Goal: Check status: Check status

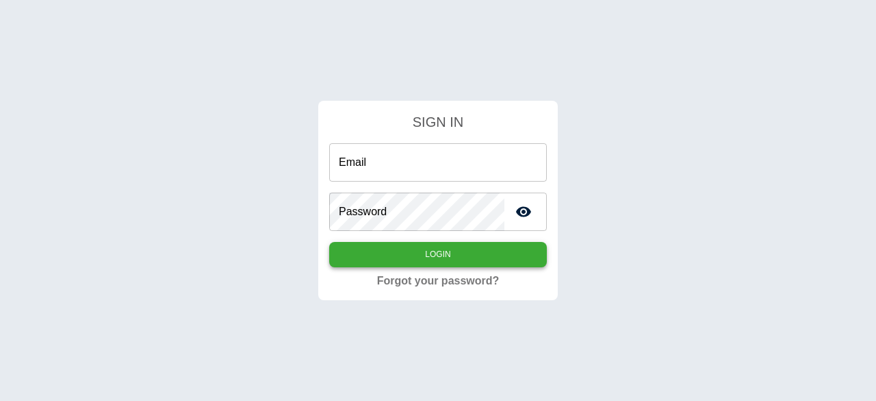
type input "**********"
click at [469, 253] on button "Login" at bounding box center [438, 254] width 218 height 25
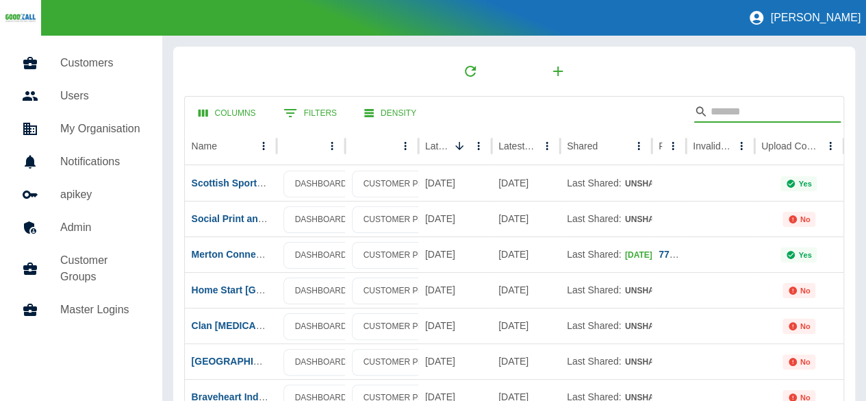
click at [711, 110] on input "Search" at bounding box center [766, 112] width 110 height 22
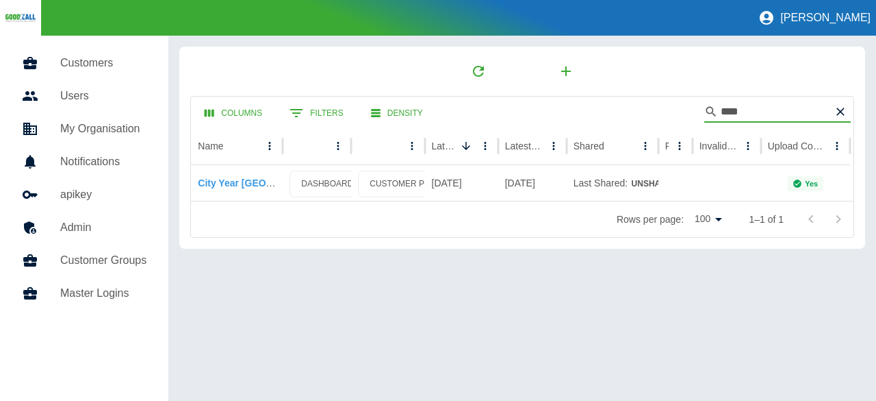
type input "****"
click at [246, 183] on link "City Year [GEOGRAPHIC_DATA]" at bounding box center [271, 182] width 146 height 11
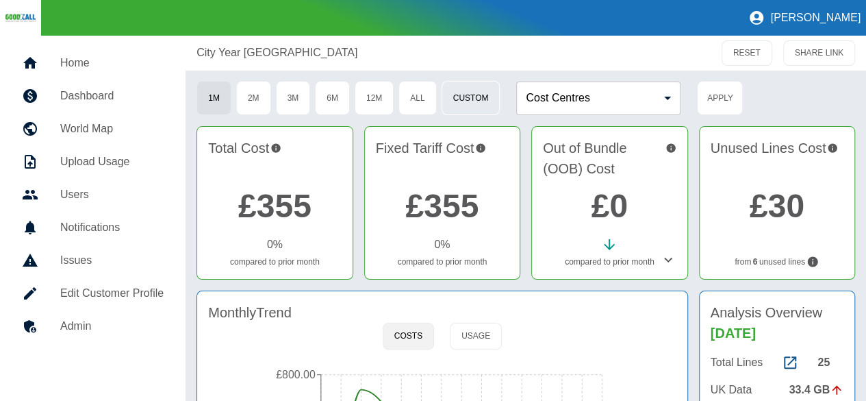
click at [489, 101] on button "Custom" at bounding box center [471, 98] width 59 height 34
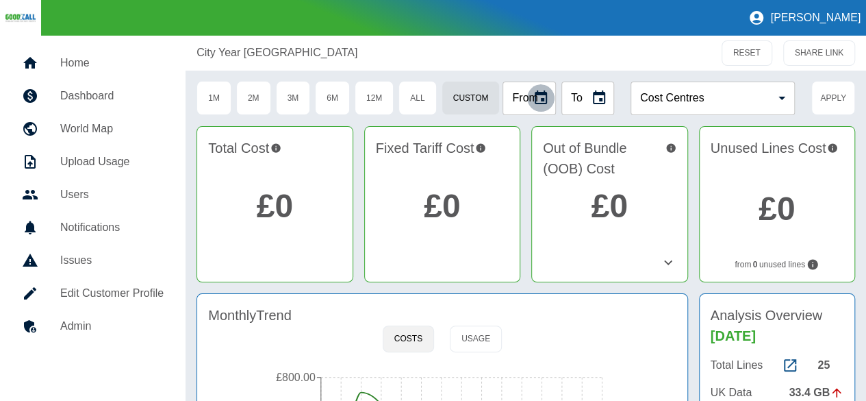
click at [535, 99] on icon "Choose date" at bounding box center [541, 98] width 16 height 16
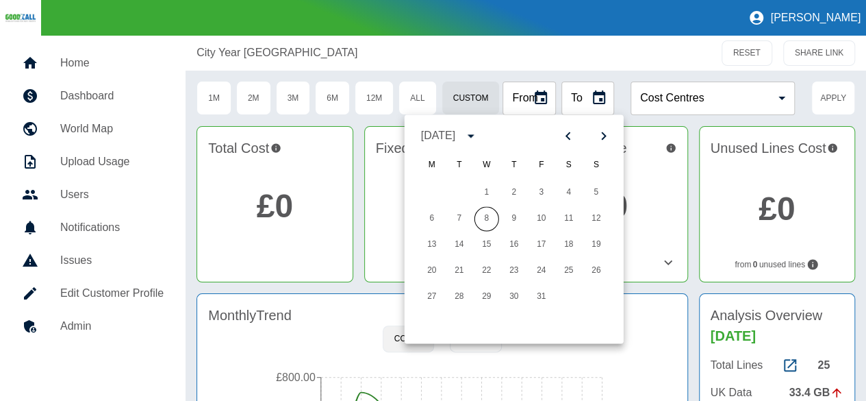
click at [459, 138] on div "[DATE]" at bounding box center [440, 135] width 38 height 16
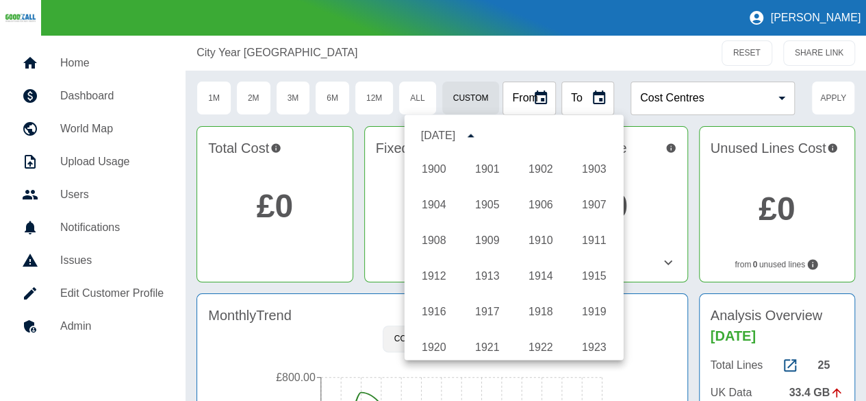
scroll to position [1017, 0]
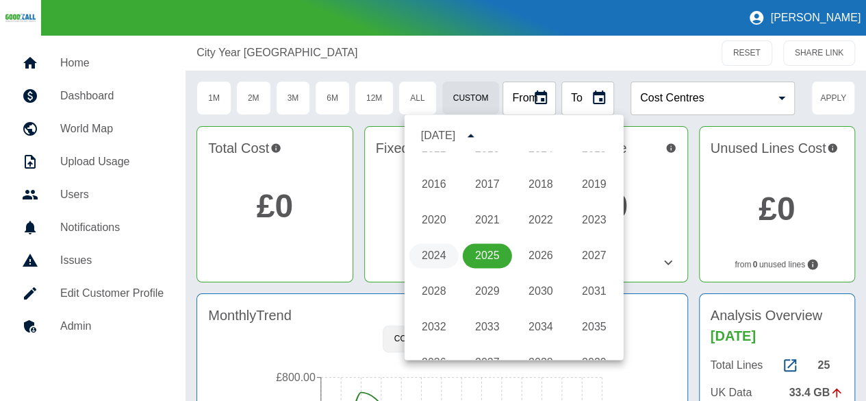
click at [431, 257] on button "2024" at bounding box center [433, 255] width 49 height 25
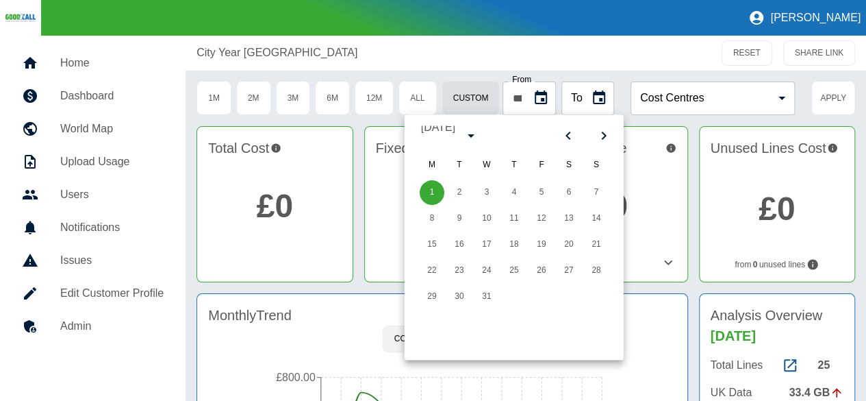
scroll to position [0, 0]
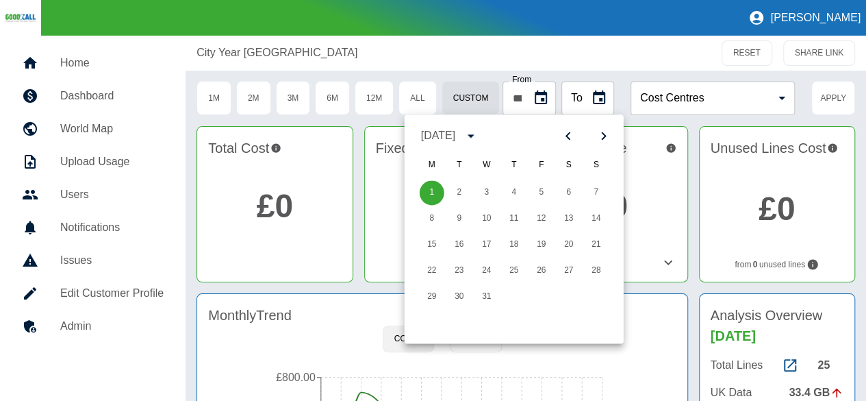
click at [479, 139] on icon "calendar view is open, switch to year view" at bounding box center [471, 135] width 16 height 16
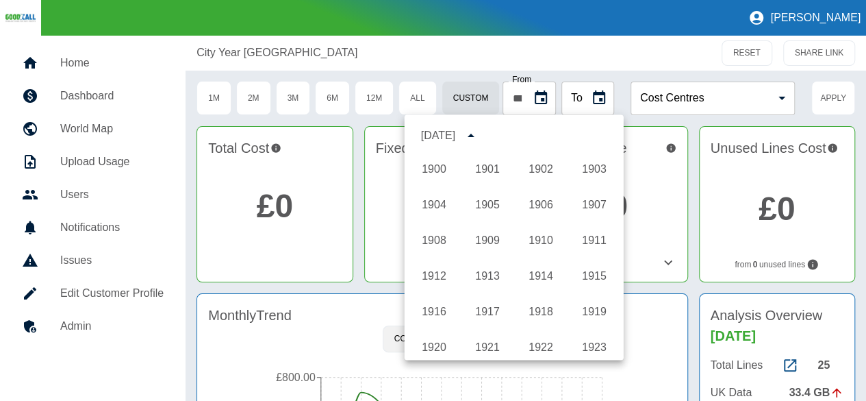
scroll to position [1017, 0]
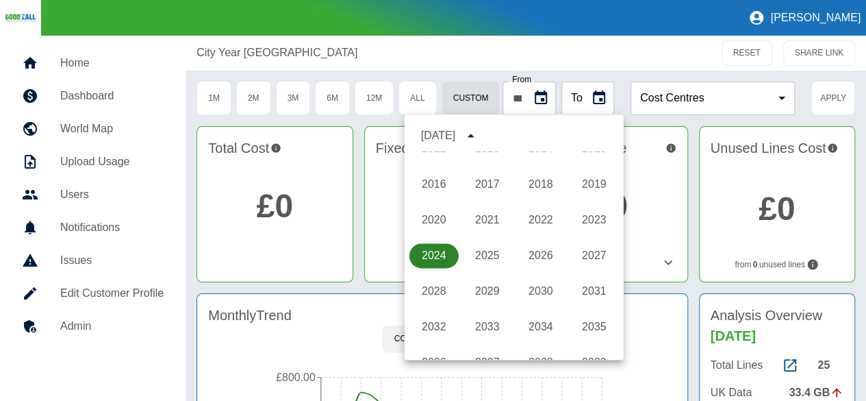
click at [435, 257] on button "2024" at bounding box center [433, 255] width 49 height 25
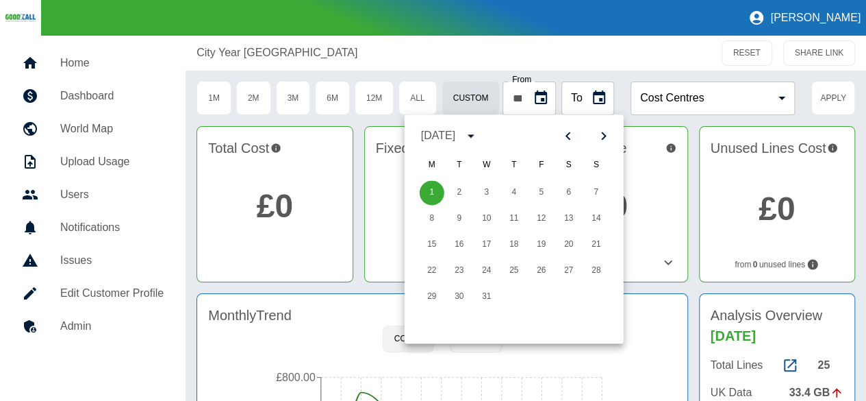
click at [455, 129] on div "[DATE]" at bounding box center [438, 135] width 34 height 16
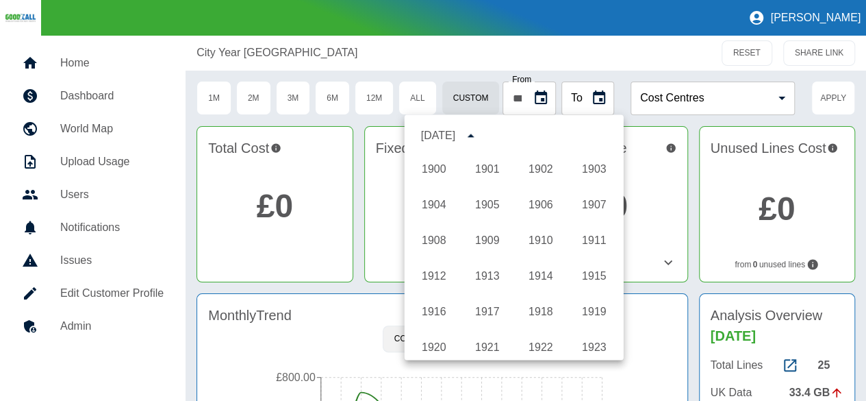
scroll to position [1017, 0]
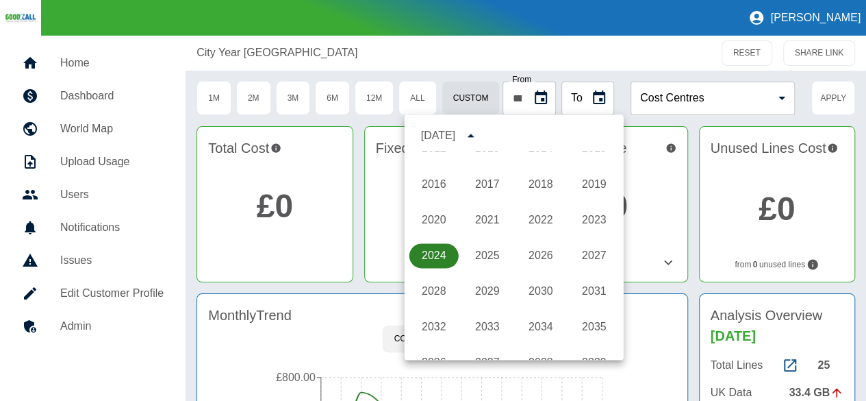
click at [434, 255] on button "2024" at bounding box center [433, 255] width 49 height 25
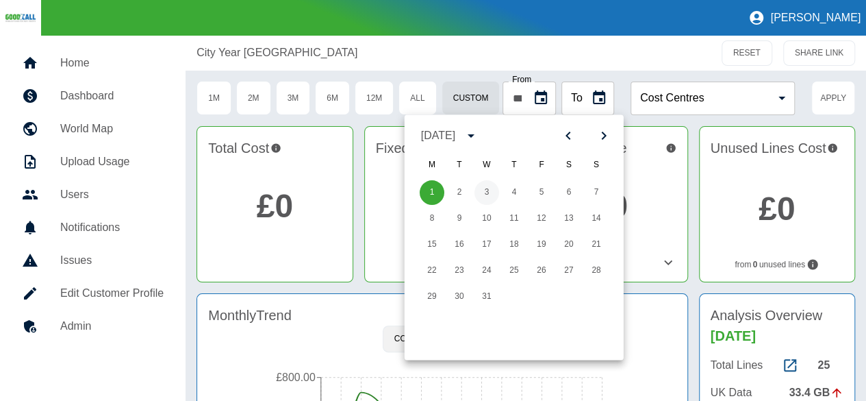
scroll to position [0, 0]
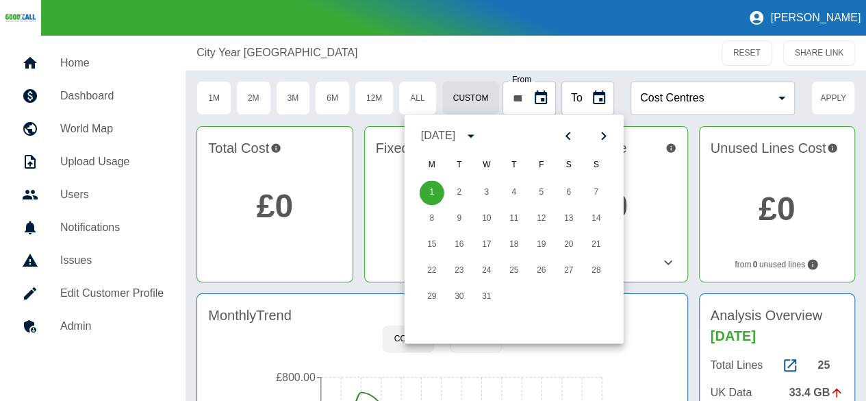
click at [605, 142] on icon "Next month" at bounding box center [604, 135] width 16 height 16
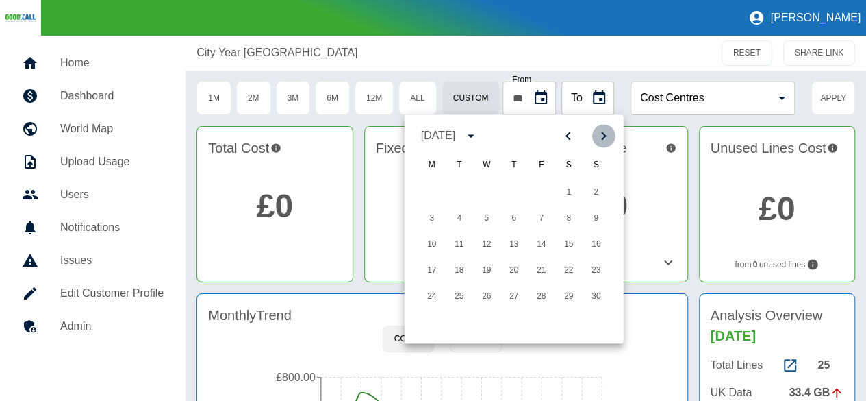
click at [605, 142] on icon "Next month" at bounding box center [604, 135] width 16 height 16
click at [571, 135] on icon "Previous month" at bounding box center [568, 135] width 16 height 16
click at [511, 247] on button "15" at bounding box center [514, 244] width 25 height 25
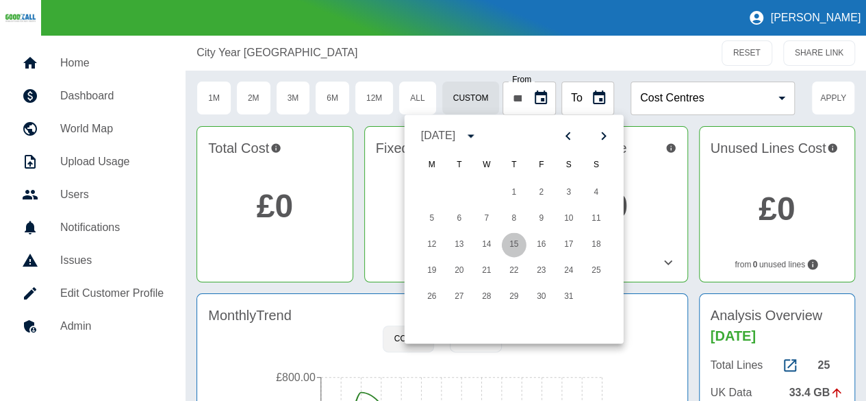
type input "**********"
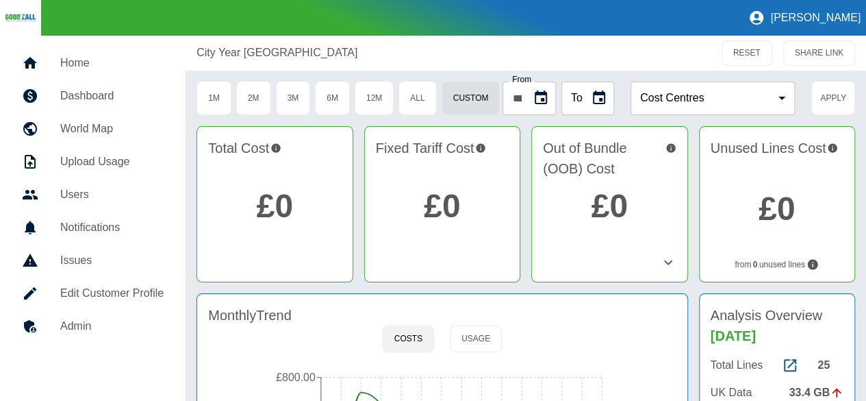
click at [589, 99] on button "Choose date" at bounding box center [598, 97] width 27 height 27
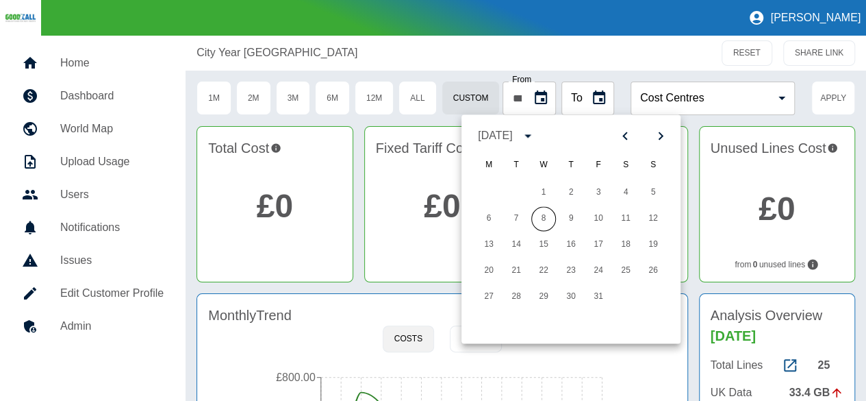
click at [512, 136] on div "[DATE]" at bounding box center [495, 135] width 34 height 16
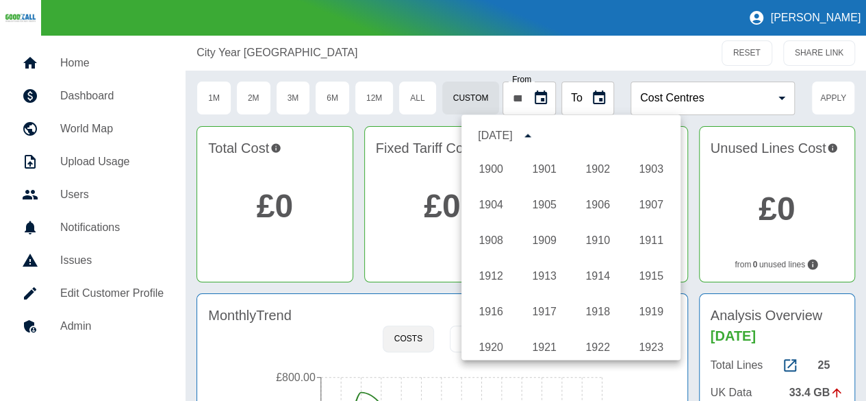
scroll to position [1017, 0]
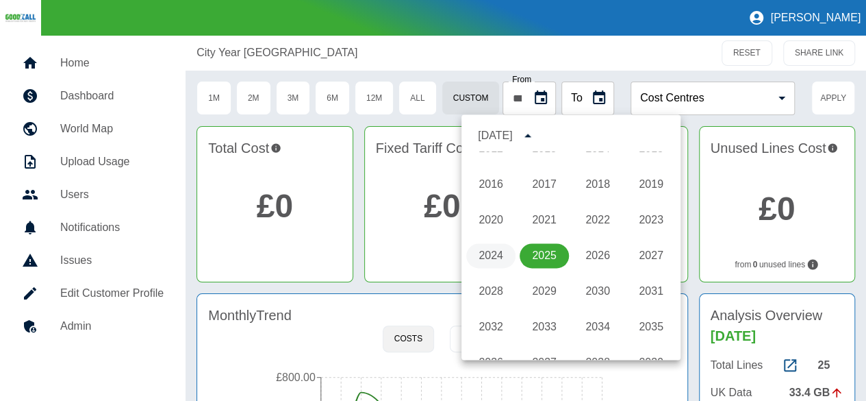
click at [485, 257] on button "2024" at bounding box center [490, 255] width 49 height 25
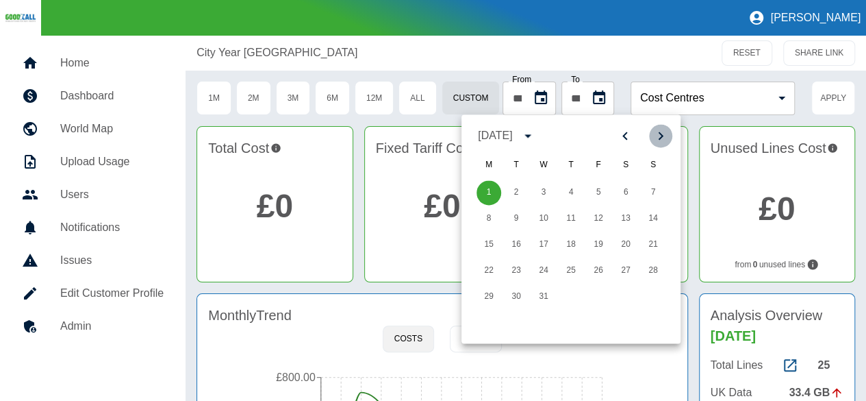
click at [659, 133] on icon "Next month" at bounding box center [661, 135] width 5 height 8
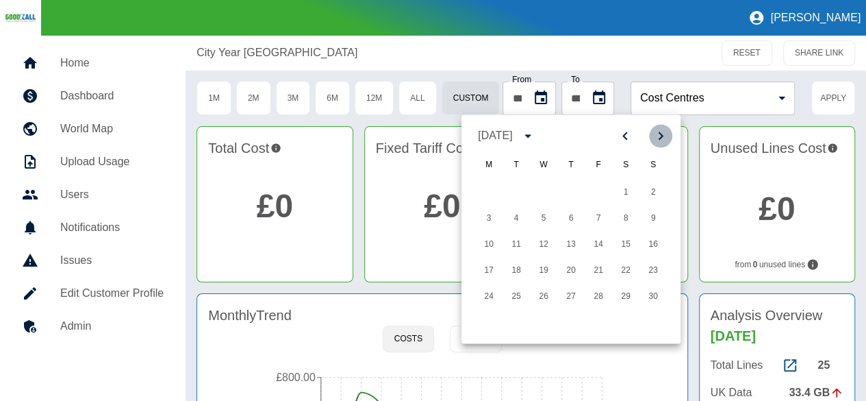
click at [659, 133] on icon "Next month" at bounding box center [661, 135] width 5 height 8
click at [494, 270] on button "16" at bounding box center [489, 270] width 25 height 25
type input "**********"
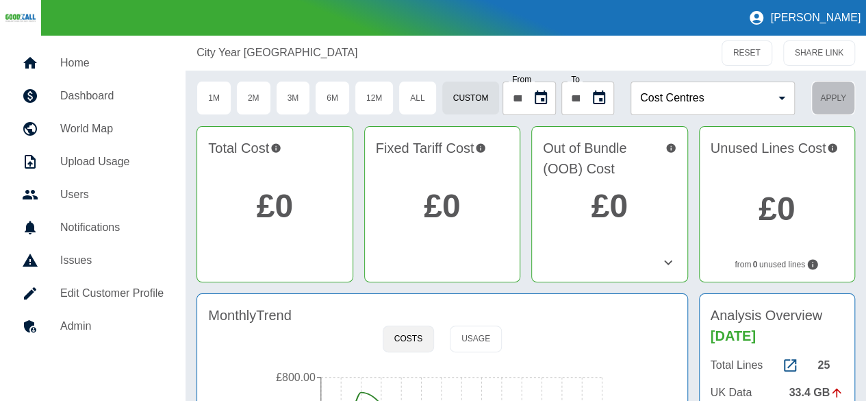
click at [834, 99] on button "Apply" at bounding box center [833, 98] width 44 height 34
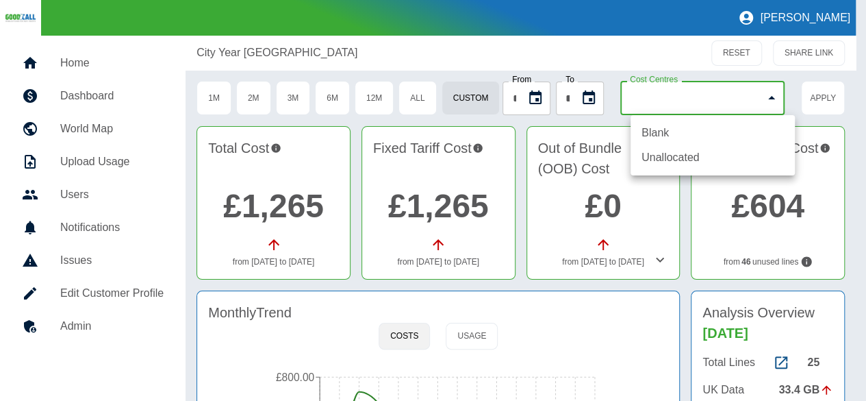
click at [718, 99] on body "**********" at bounding box center [433, 200] width 866 height 401
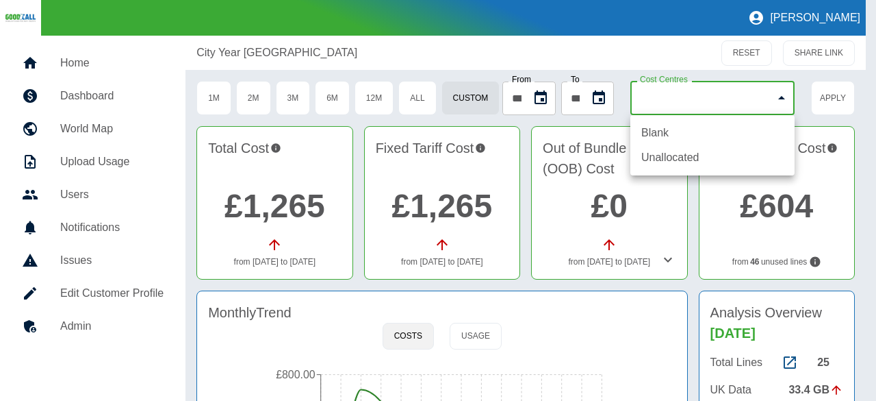
click at [727, 99] on div at bounding box center [438, 200] width 876 height 401
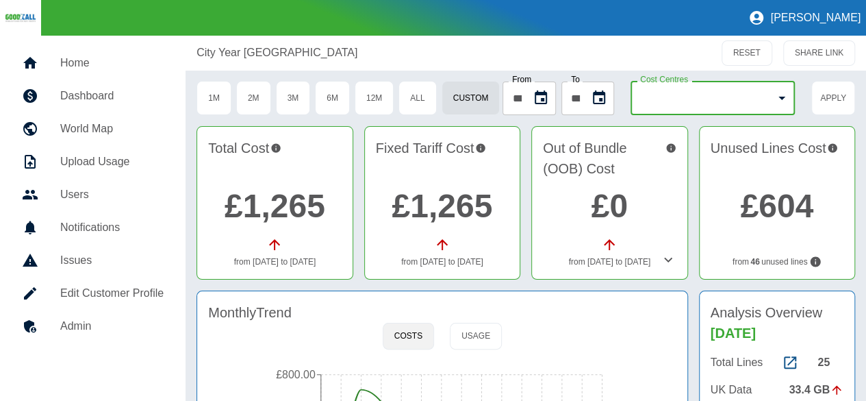
click at [290, 216] on link "£1,265" at bounding box center [275, 206] width 101 height 36
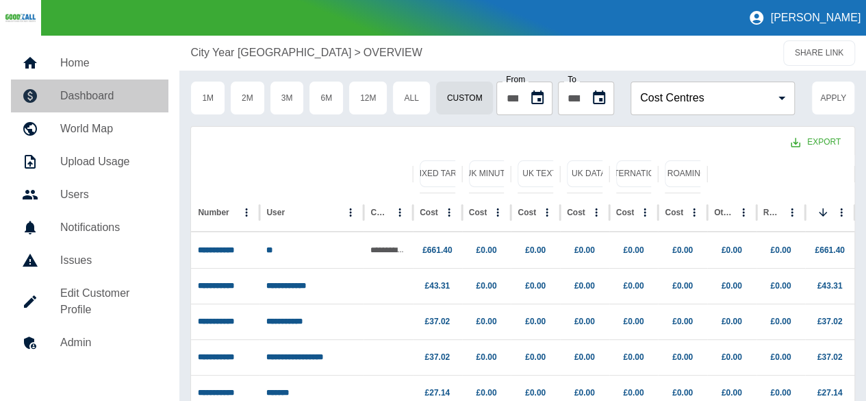
click at [118, 99] on h5 "Dashboard" at bounding box center [108, 96] width 97 height 16
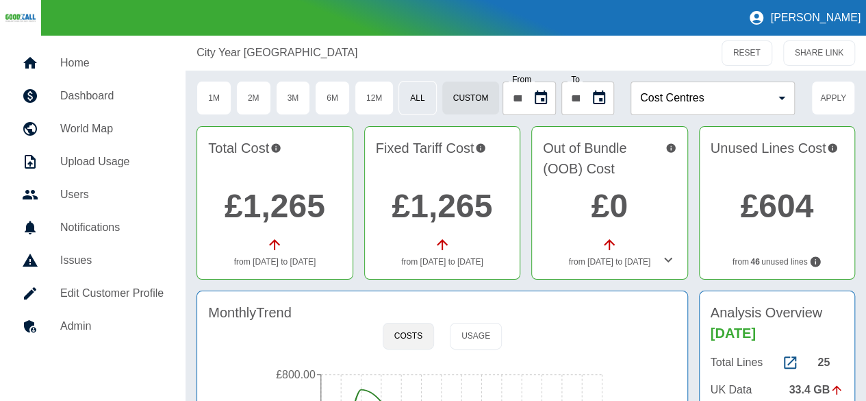
click at [424, 89] on button "All" at bounding box center [418, 98] width 38 height 34
